Goal: Task Accomplishment & Management: Complete application form

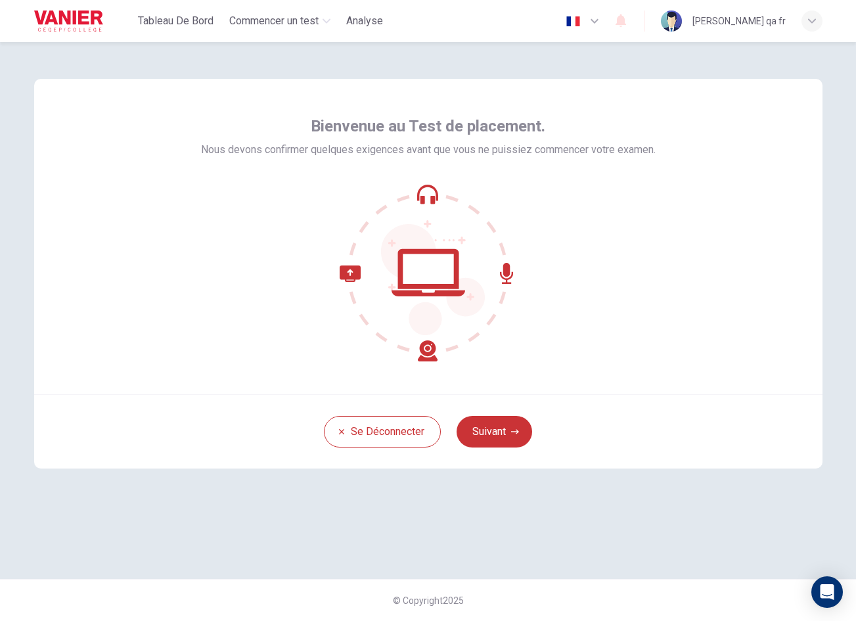
click at [512, 428] on button "Suivant" at bounding box center [495, 432] width 76 height 32
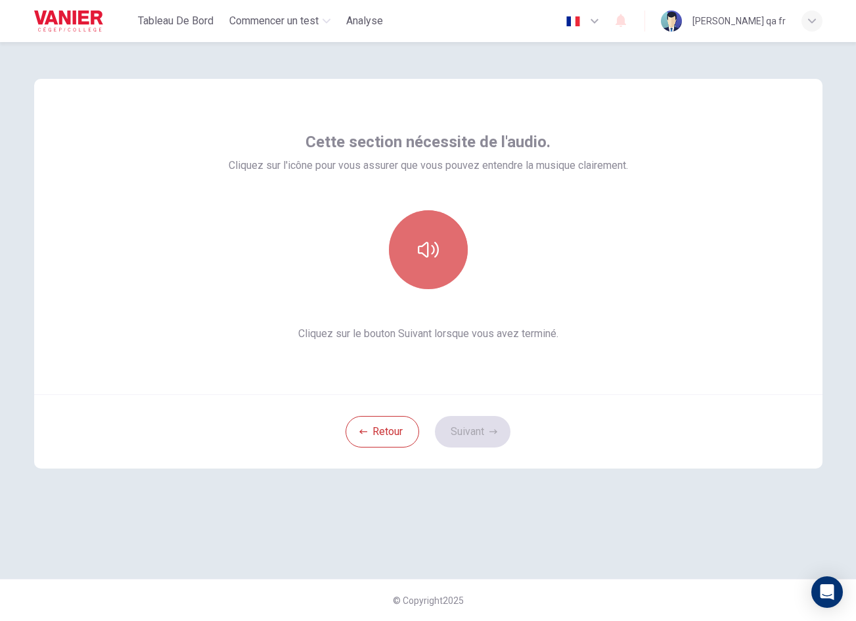
click at [450, 264] on button "button" at bounding box center [428, 249] width 79 height 79
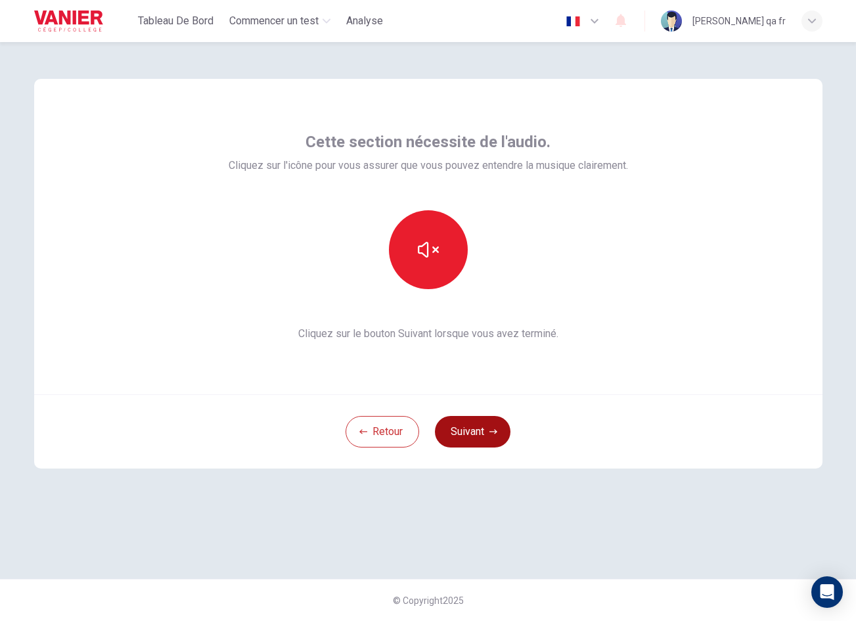
click at [480, 426] on button "Suivant" at bounding box center [473, 432] width 76 height 32
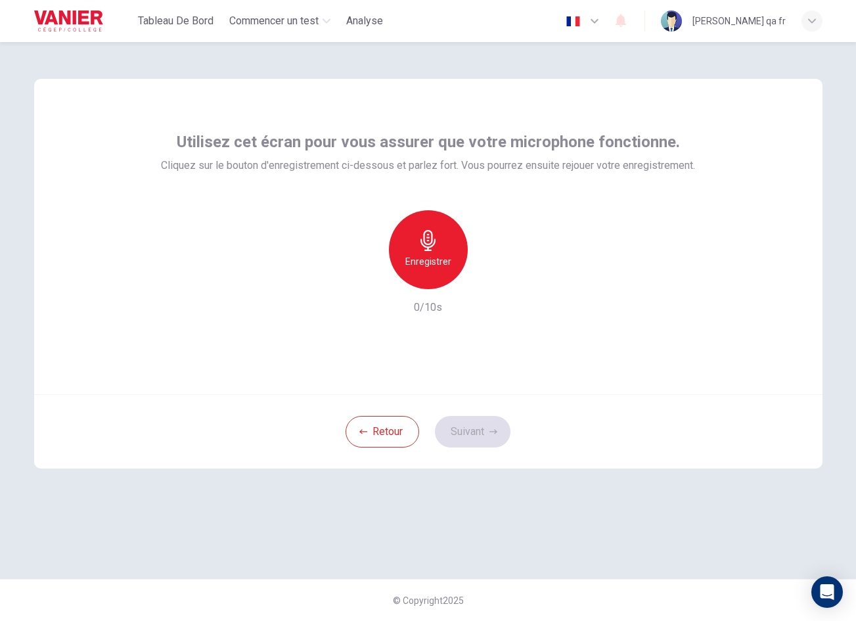
click at [431, 240] on icon "button" at bounding box center [428, 240] width 21 height 21
click at [482, 430] on button "Suivant" at bounding box center [473, 432] width 76 height 32
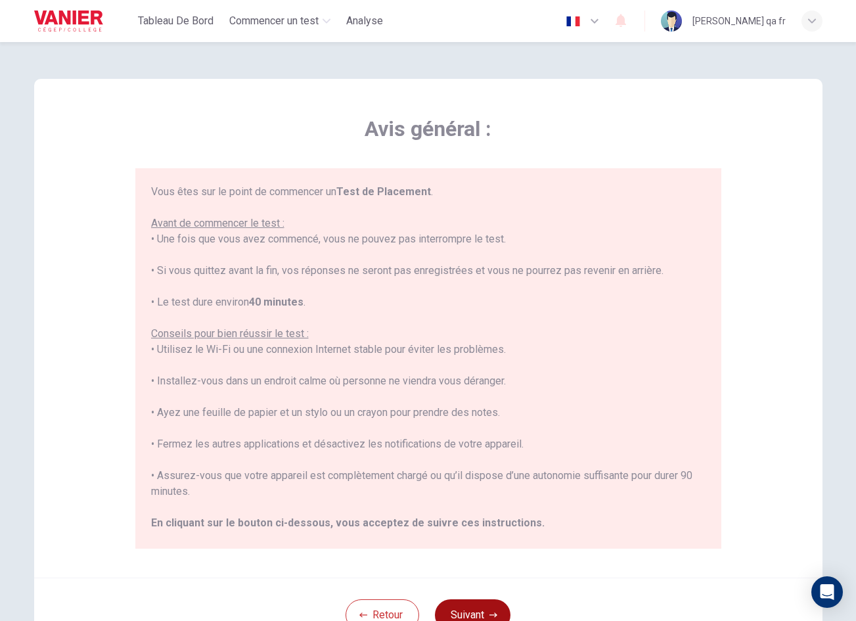
click at [479, 599] on button "Suivant" at bounding box center [473, 615] width 76 height 32
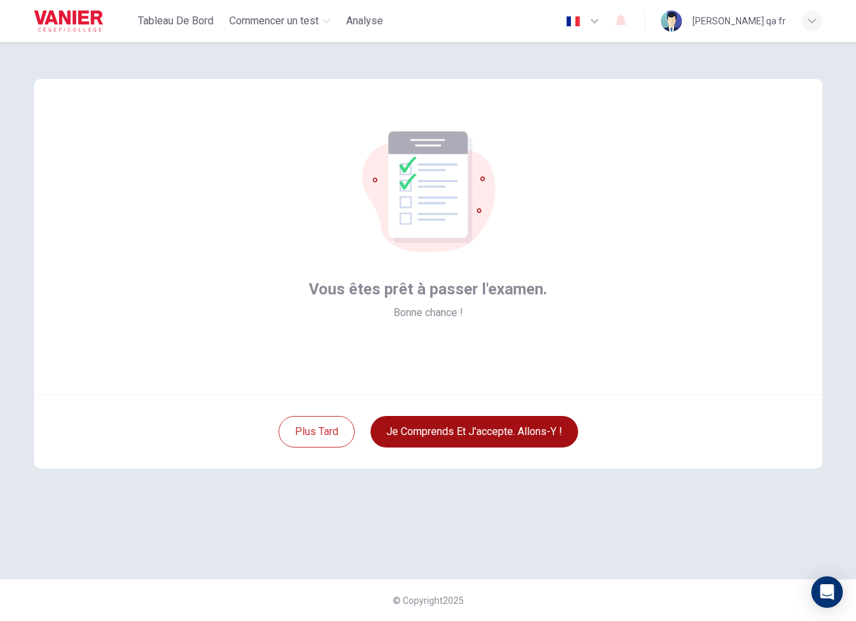
click at [492, 424] on button "Je comprends et j'accepte. Allons-y !" at bounding box center [475, 432] width 208 height 32
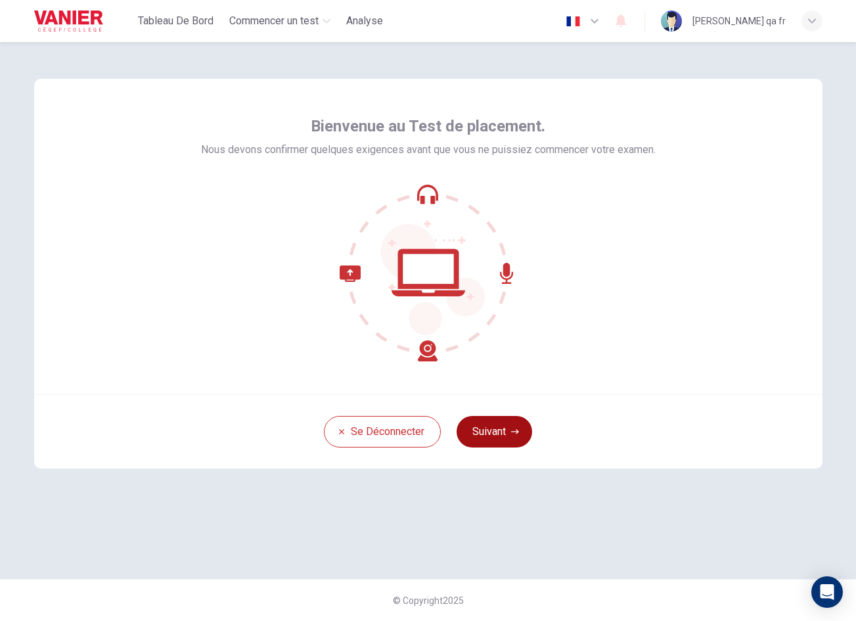
click at [495, 429] on button "Suivant" at bounding box center [495, 432] width 76 height 32
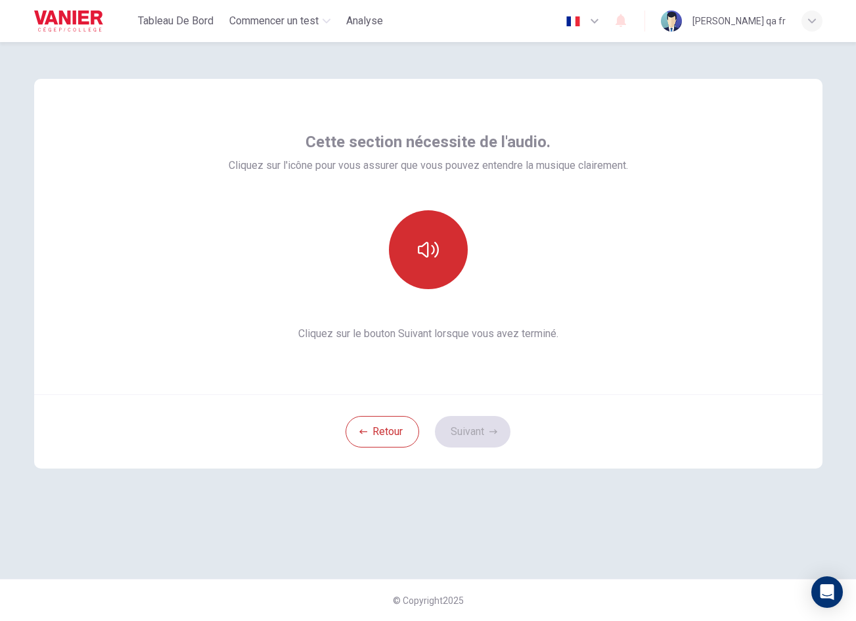
click at [441, 262] on button "button" at bounding box center [428, 249] width 79 height 79
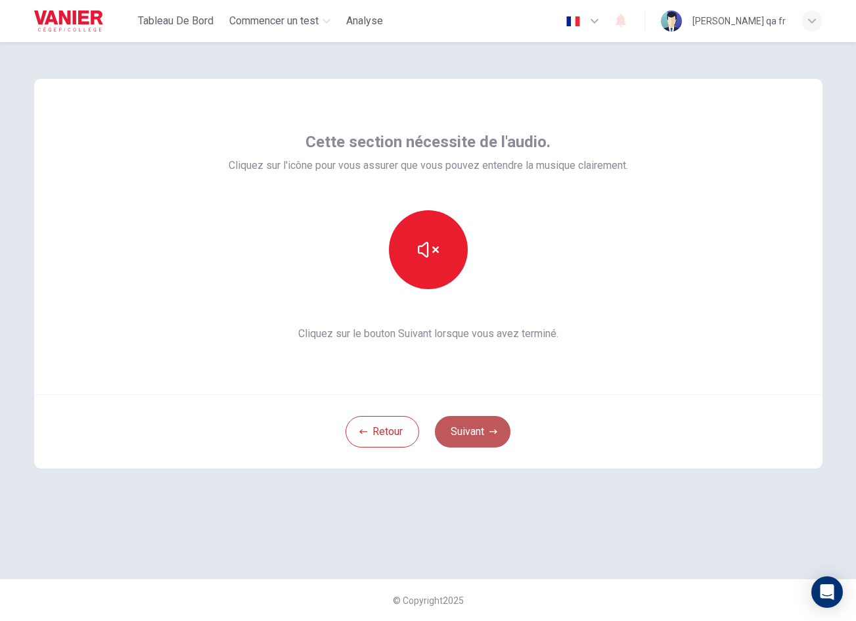
click at [474, 418] on button "Suivant" at bounding box center [473, 432] width 76 height 32
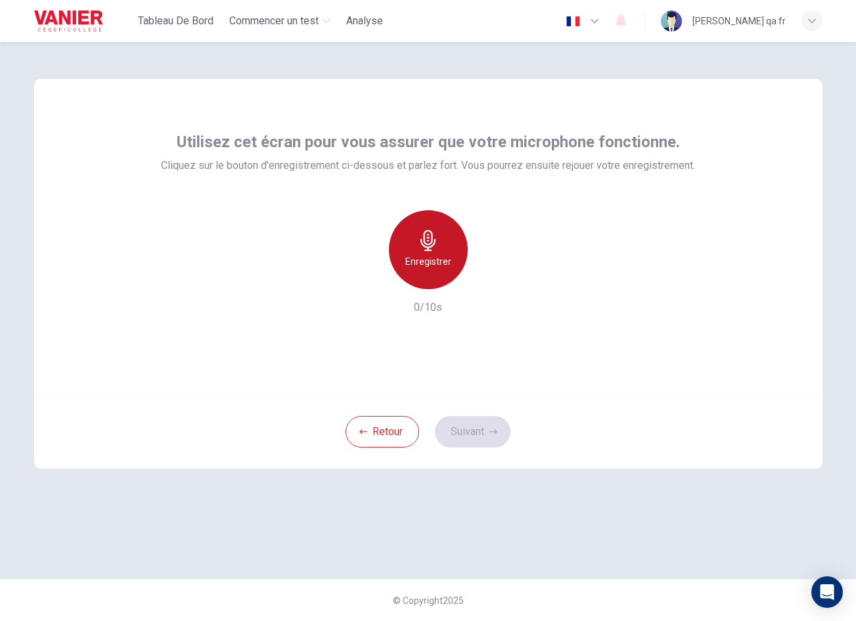
click at [431, 278] on div "Enregistrer" at bounding box center [428, 249] width 79 height 79
click at [431, 278] on div "Arrêter" at bounding box center [428, 249] width 79 height 79
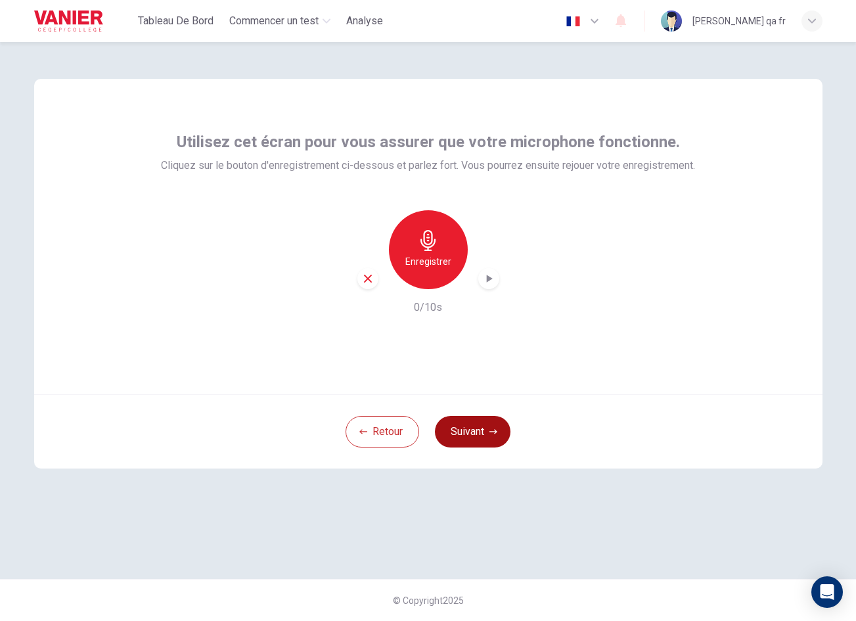
click at [491, 437] on button "Suivant" at bounding box center [473, 432] width 76 height 32
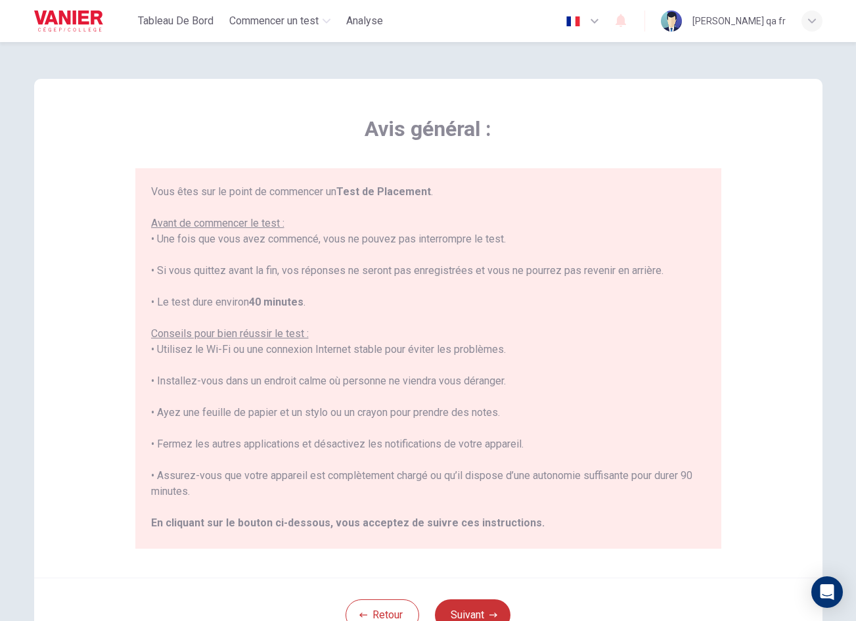
click at [488, 596] on div "Retour Suivant" at bounding box center [428, 615] width 789 height 74
click at [488, 599] on div "Retour Suivant" at bounding box center [428, 615] width 789 height 74
click at [489, 603] on button "Suivant" at bounding box center [473, 615] width 76 height 32
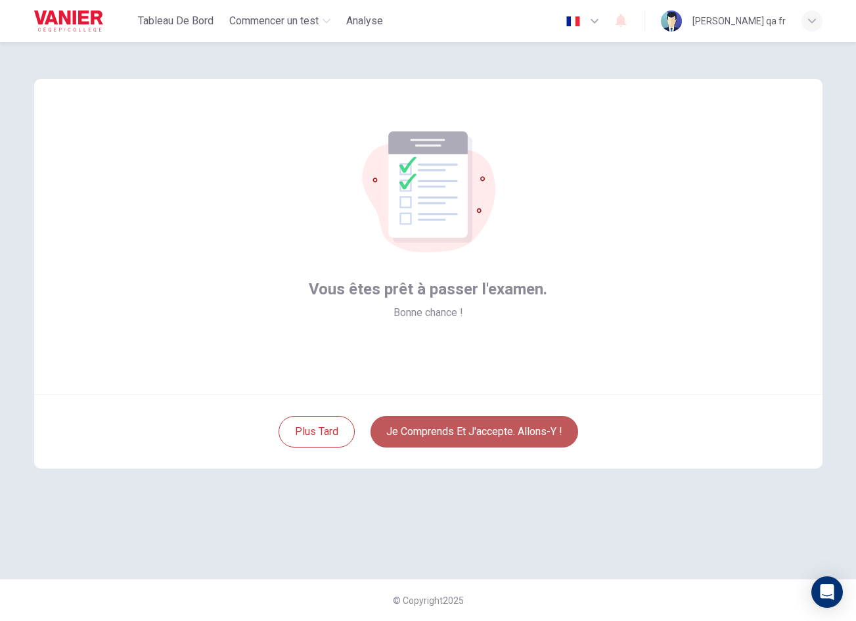
click at [508, 430] on button "Je comprends et j'accepte. Allons-y !" at bounding box center [475, 432] width 208 height 32
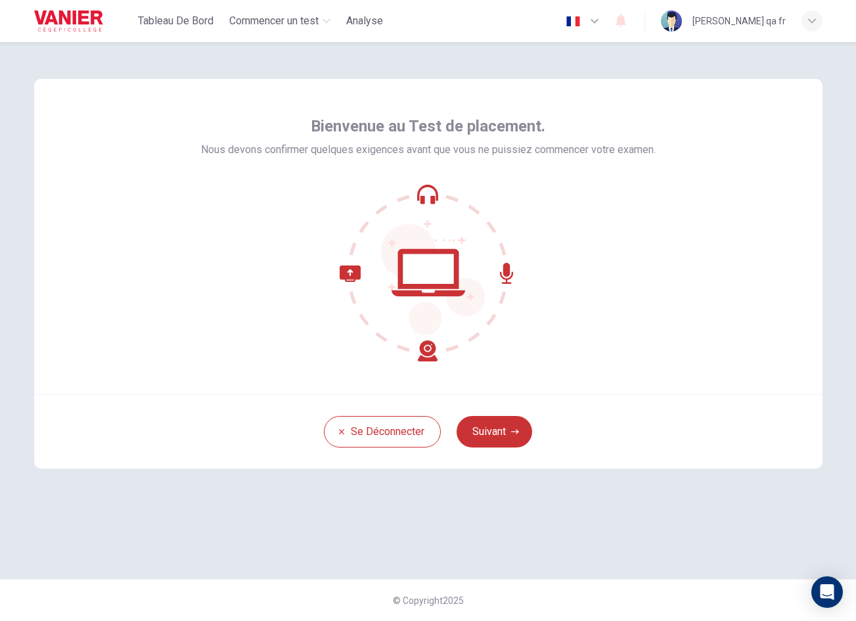
drag, startPoint x: 490, startPoint y: 427, endPoint x: 482, endPoint y: 407, distance: 21.2
click at [491, 427] on button "Suivant" at bounding box center [495, 432] width 76 height 32
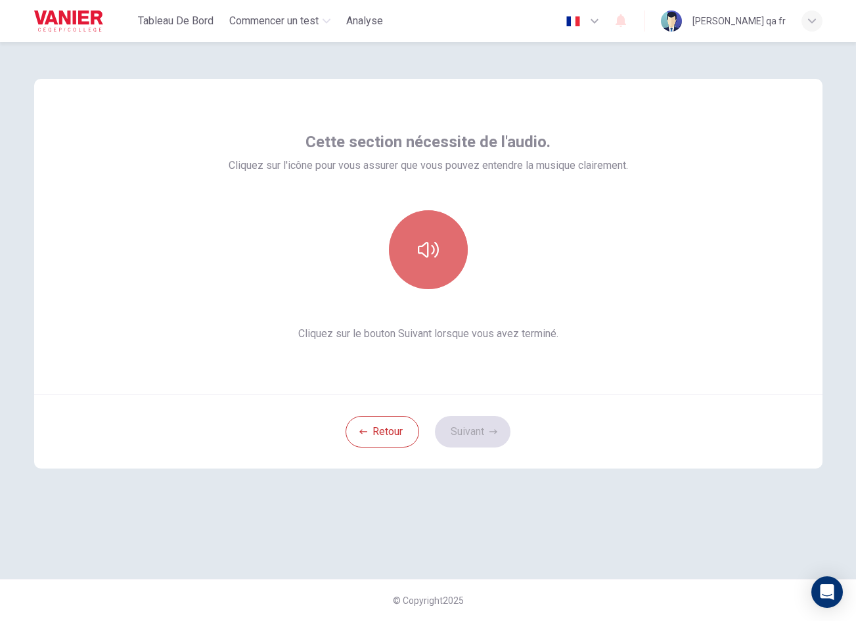
click at [436, 267] on button "button" at bounding box center [428, 249] width 79 height 79
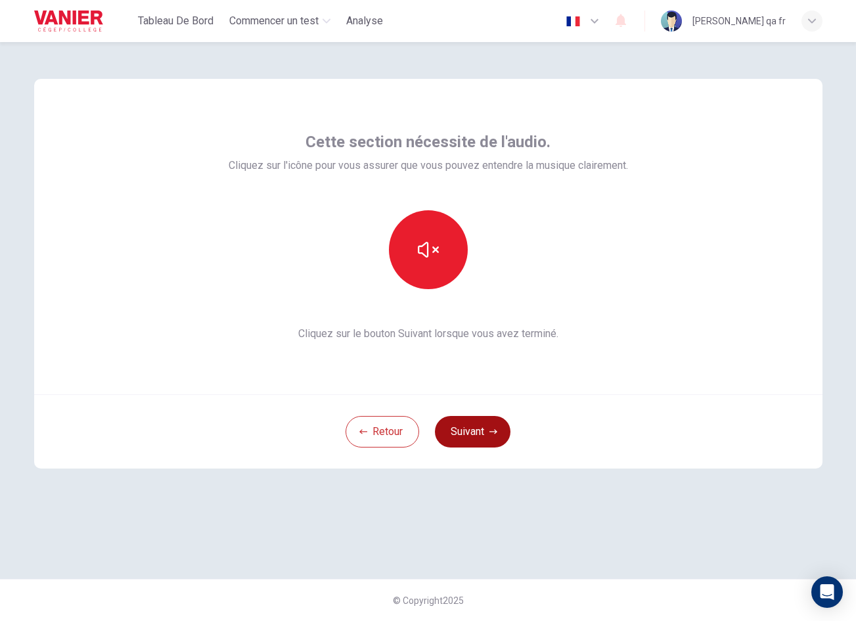
click at [492, 440] on button "Suivant" at bounding box center [473, 432] width 76 height 32
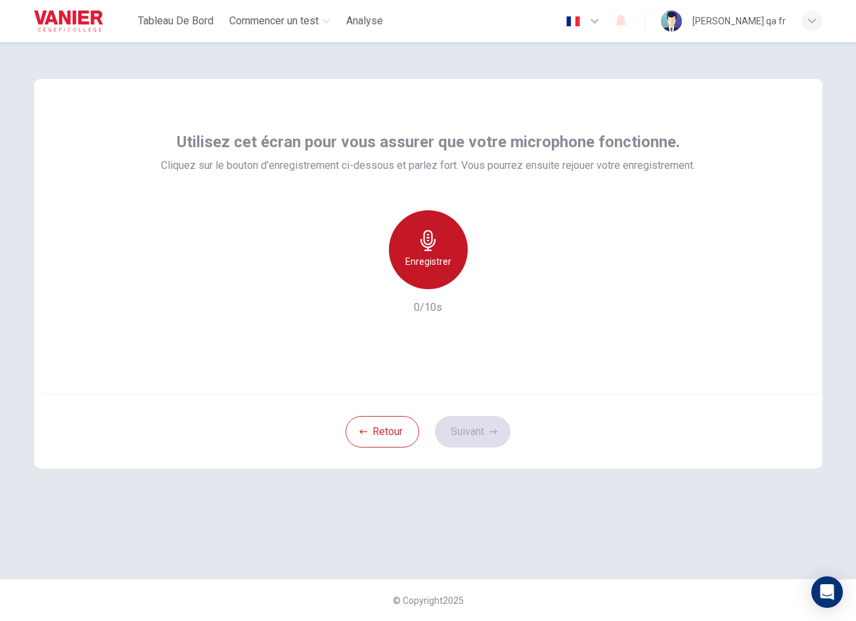
click at [433, 241] on icon "button" at bounding box center [428, 240] width 21 height 21
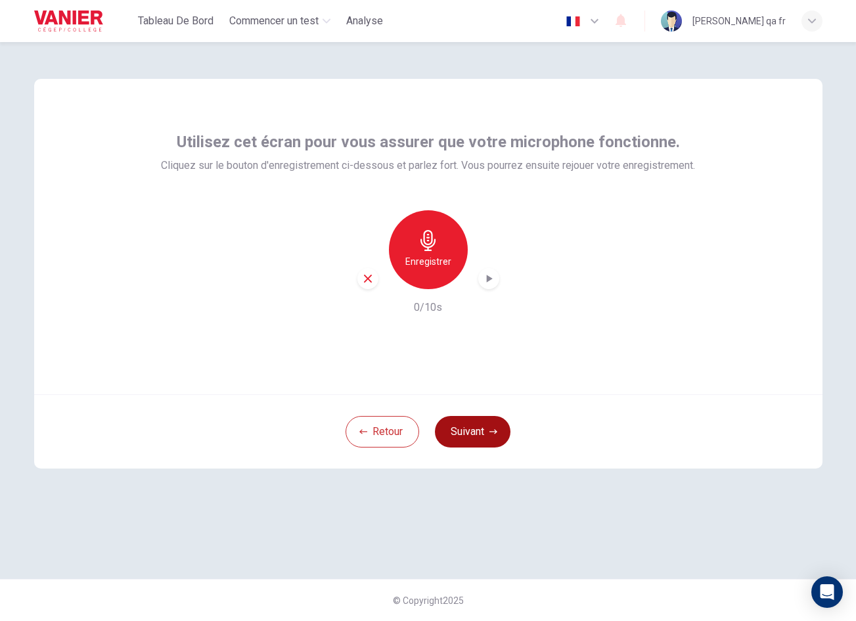
click at [498, 436] on button "Suivant" at bounding box center [473, 432] width 76 height 32
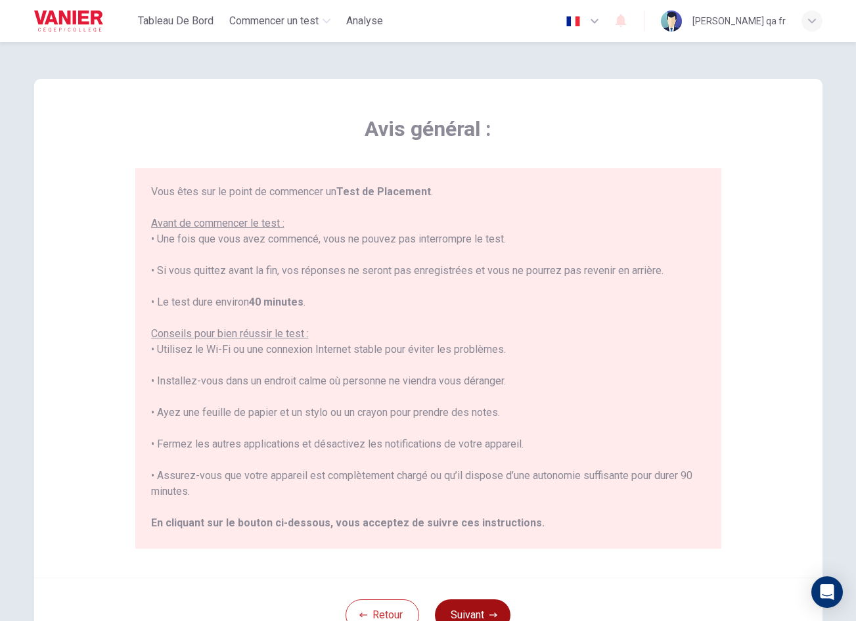
click at [492, 601] on button "Suivant" at bounding box center [473, 615] width 76 height 32
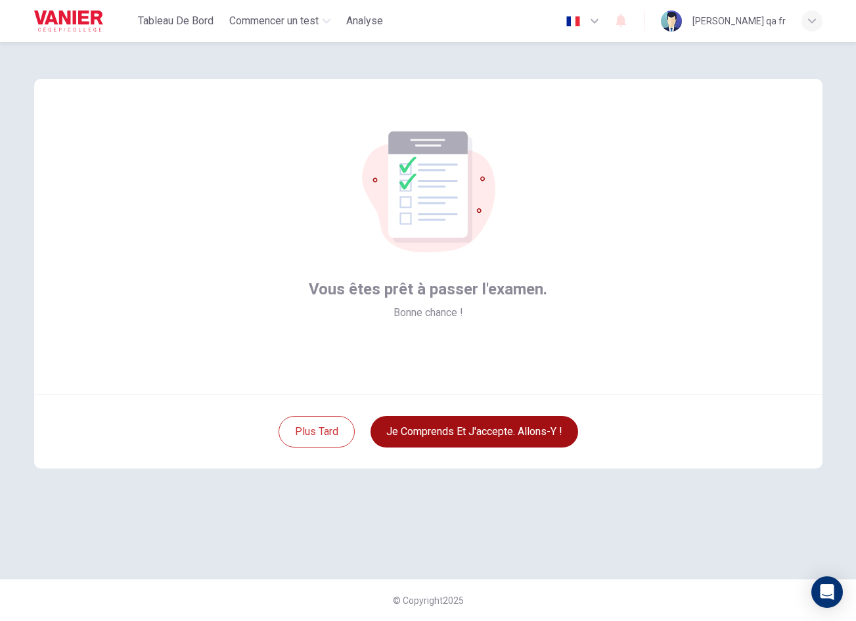
click at [507, 429] on button "Je comprends et j'accepte. Allons-y !" at bounding box center [475, 432] width 208 height 32
